Goal: Communication & Community: Answer question/provide support

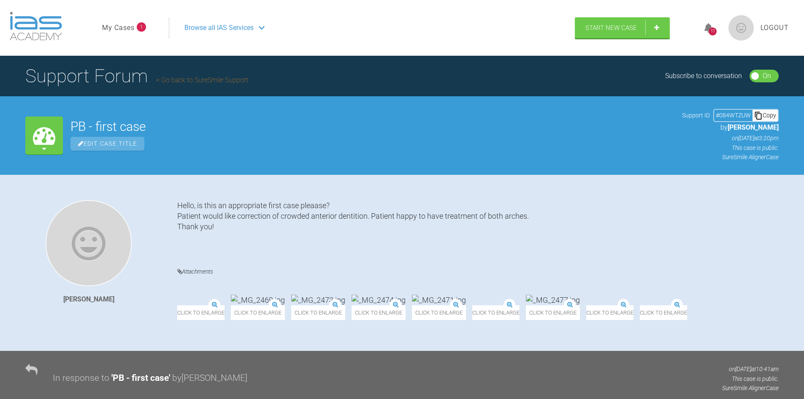
scroll to position [6149, 0]
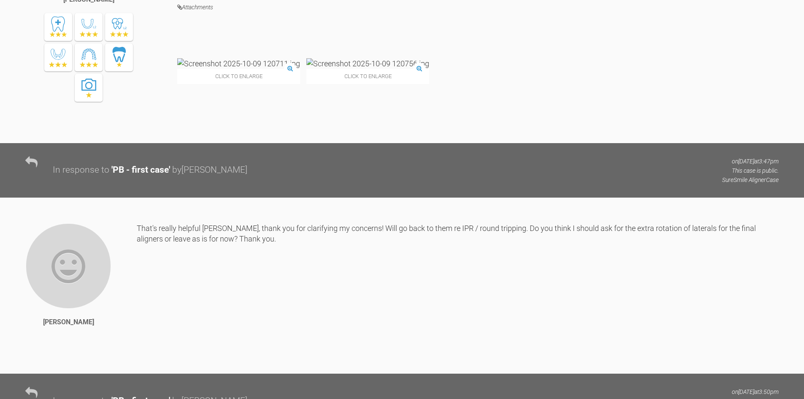
scroll to position [5021, 0]
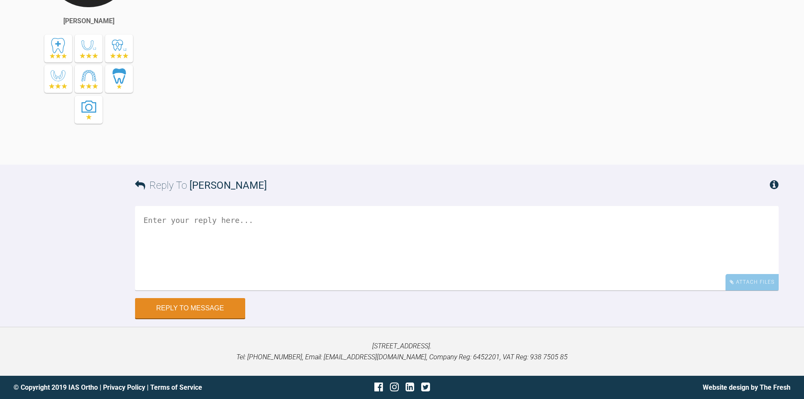
click at [224, 230] on textarea at bounding box center [457, 248] width 644 height 84
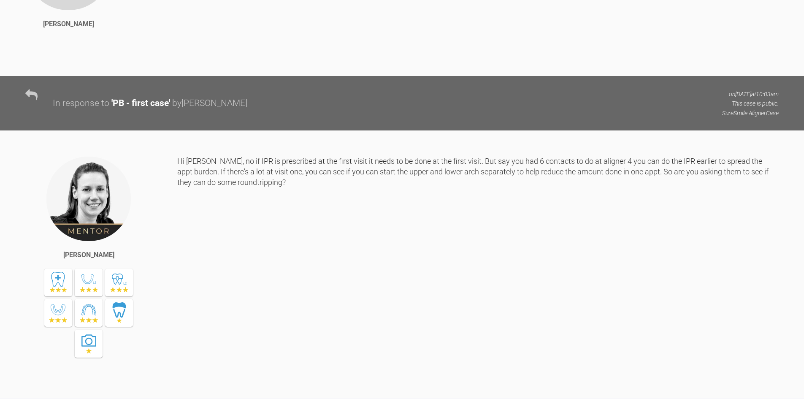
scroll to position [6090, 0]
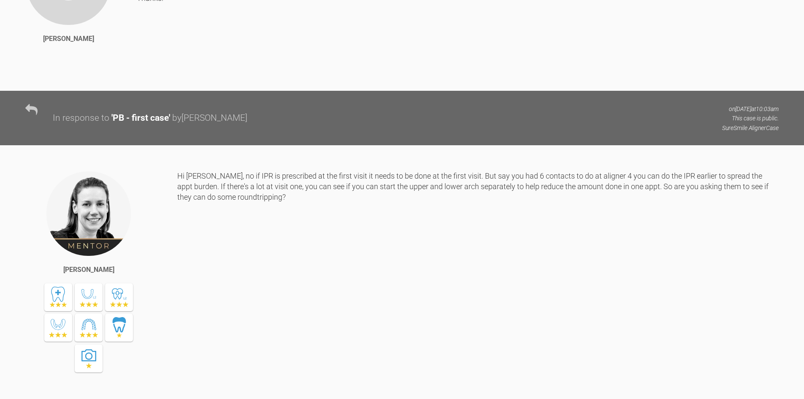
drag, startPoint x: 415, startPoint y: 103, endPoint x: 492, endPoint y: 99, distance: 77.3
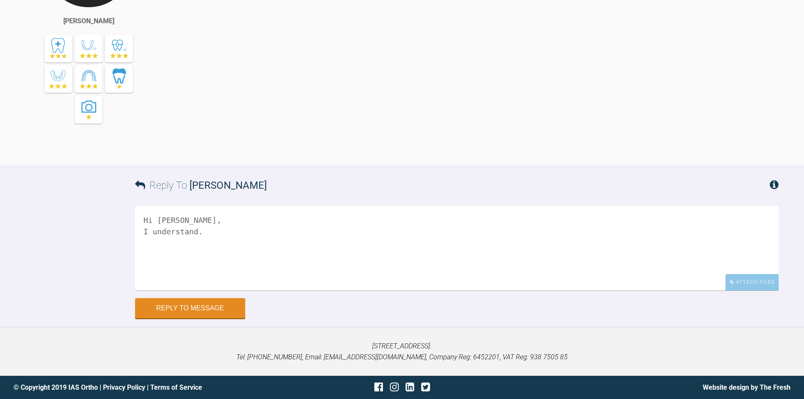
scroll to position [6808, 0]
click at [356, 232] on textarea "Hi [PERSON_NAME], I understand." at bounding box center [457, 248] width 644 height 84
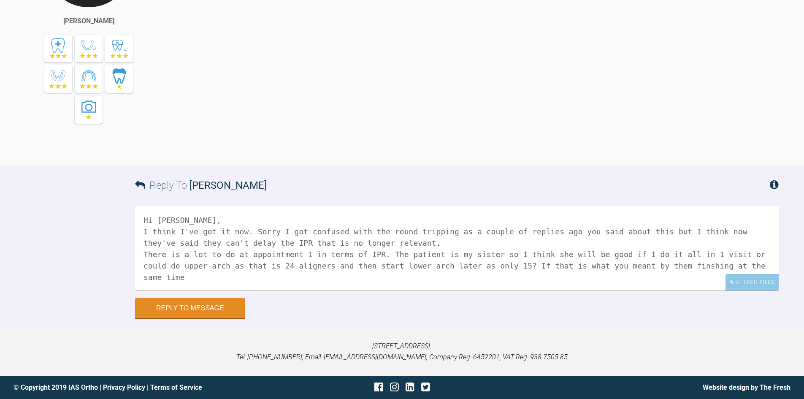
click at [194, 268] on textarea "Hi [PERSON_NAME], I think I've got it now. Sorry I got confused with the round …" at bounding box center [457, 248] width 644 height 84
click at [190, 268] on textarea "Hi [PERSON_NAME], I think I've got it now. Sorry I got confused with the round …" at bounding box center [457, 248] width 644 height 84
click at [439, 266] on textarea "Hi [PERSON_NAME], I think I've got it now. Sorry I got confused with the round …" at bounding box center [457, 248] width 644 height 84
click at [537, 268] on textarea "Hi [PERSON_NAME], I think I've got it now. Sorry I got confused with the round …" at bounding box center [457, 248] width 644 height 84
click at [383, 280] on textarea "Hi [PERSON_NAME], I think I've got it now. Sorry I got confused with the round …" at bounding box center [457, 248] width 644 height 84
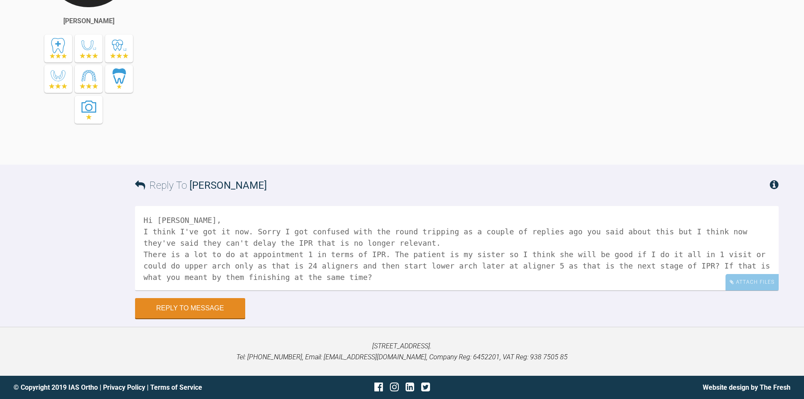
click at [298, 276] on textarea "Hi [PERSON_NAME], I think I've got it now. Sorry I got confused with the round …" at bounding box center [457, 248] width 644 height 84
click at [380, 286] on textarea "Hi [PERSON_NAME], I think I've got it now. Sorry I got confused with the round …" at bounding box center [457, 248] width 644 height 84
click at [473, 281] on textarea "Hi [PERSON_NAME], I think I've got it now. Sorry I got confused with the round …" at bounding box center [457, 248] width 644 height 84
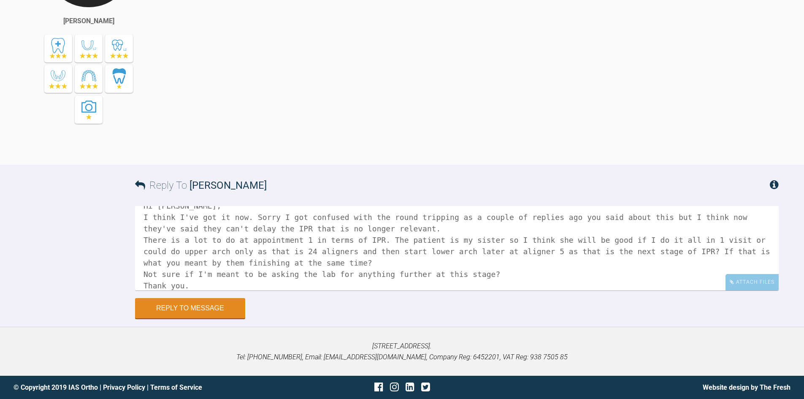
drag, startPoint x: 249, startPoint y: 215, endPoint x: 131, endPoint y: 221, distance: 118.3
click at [133, 216] on div "Reply To [PERSON_NAME] Hi [PERSON_NAME], I think I've got it now. Sorry I got c…" at bounding box center [402, 242] width 804 height 154
click at [490, 252] on textarea "Hi [PERSON_NAME], Sorry I got confused with the round tripping as a couple of r…" at bounding box center [457, 248] width 644 height 84
click at [492, 255] on textarea "Hi [PERSON_NAME], Sorry I got confused with the round tripping as a couple of r…" at bounding box center [457, 248] width 644 height 84
click at [446, 246] on textarea "Hi [PERSON_NAME], Sorry I got confused with the round tripping as a couple of r…" at bounding box center [457, 248] width 644 height 84
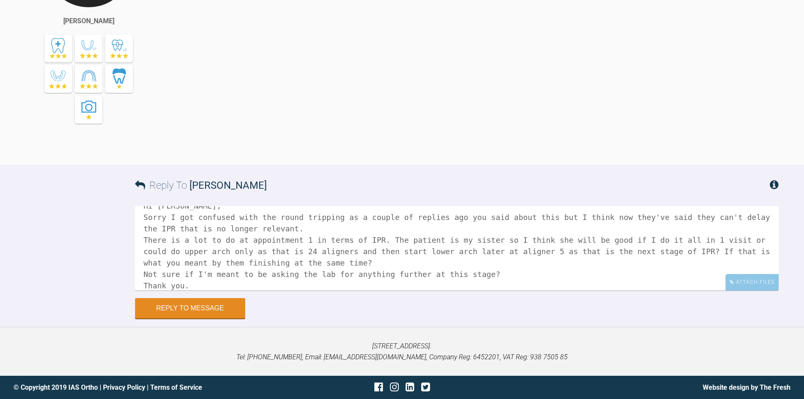
click at [445, 254] on textarea "Hi [PERSON_NAME], Sorry I got confused with the round tripping as a couple of r…" at bounding box center [457, 248] width 644 height 84
click at [488, 252] on textarea "Hi [PERSON_NAME], Sorry I got confused with the round tripping as a couple of r…" at bounding box center [457, 248] width 644 height 84
click at [556, 263] on textarea "Hi [PERSON_NAME], Sorry I got confused with the round tripping as a couple of r…" at bounding box center [457, 248] width 644 height 84
click at [579, 254] on textarea "Hi [PERSON_NAME], Sorry I got confused with the round tripping as a couple of r…" at bounding box center [457, 248] width 644 height 84
click at [629, 254] on textarea "Hi [PERSON_NAME], Sorry I got confused with the round tripping as a couple of r…" at bounding box center [457, 248] width 644 height 84
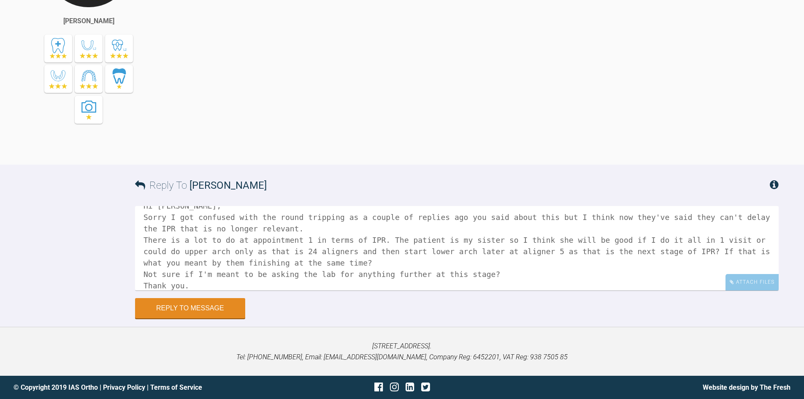
click at [460, 251] on textarea "Hi [PERSON_NAME], Sorry I got confused with the round tripping as a couple of r…" at bounding box center [457, 248] width 644 height 84
click at [506, 249] on textarea "Hi [PERSON_NAME], Sorry I got confused with the round tripping as a couple of r…" at bounding box center [457, 248] width 644 height 84
click at [619, 262] on textarea "Hi [PERSON_NAME], Sorry I got confused with the round tripping as a couple of r…" at bounding box center [457, 248] width 644 height 84
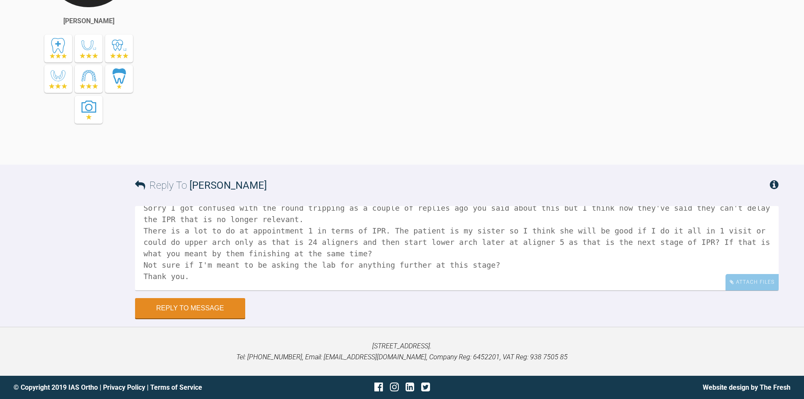
scroll to position [0, 0]
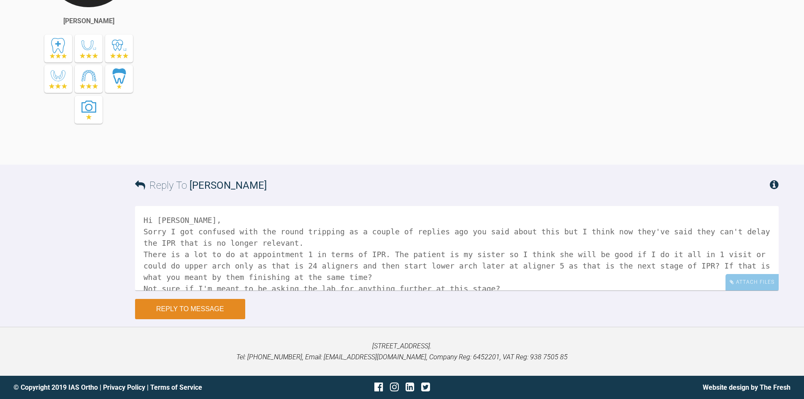
type textarea "Hi [PERSON_NAME], Sorry I got confused with the round tripping as a couple of r…"
click at [203, 310] on button "Reply to Message" at bounding box center [190, 309] width 110 height 20
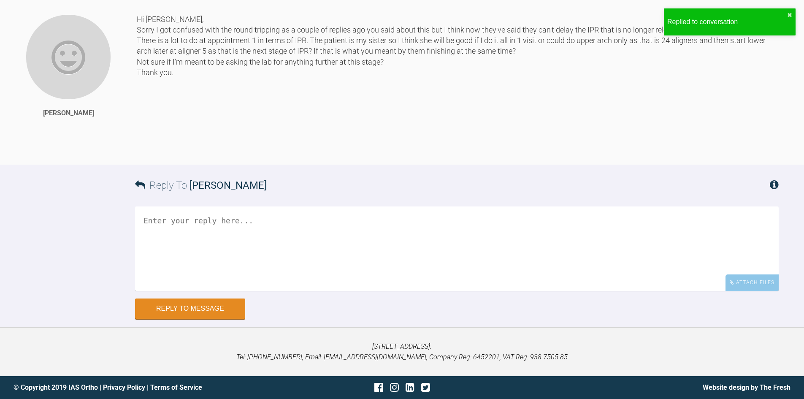
scroll to position [7039, 0]
